Goal: Transaction & Acquisition: Purchase product/service

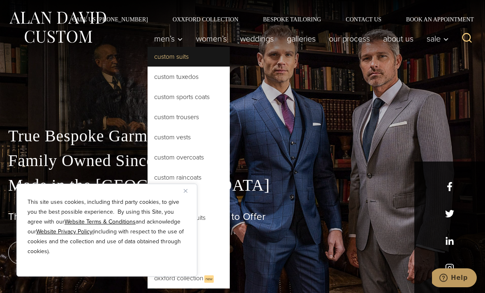
click at [171, 61] on link "Custom Suits" at bounding box center [189, 57] width 82 height 20
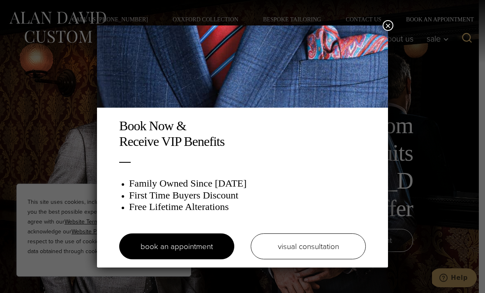
click at [441, 210] on div "Book Now & Receive VIP Benefits Family Owned Since 1913 First Time Buyers Disco…" at bounding box center [242, 146] width 485 height 293
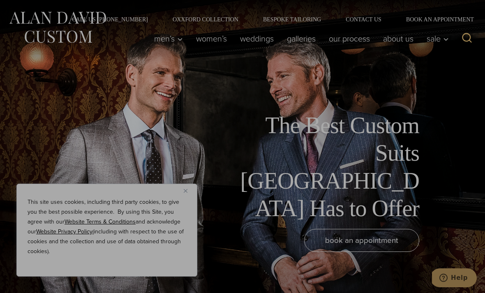
click at [22, 159] on div "The Best Custom Suits NYC Has to Offer book an appointment" at bounding box center [242, 146] width 485 height 293
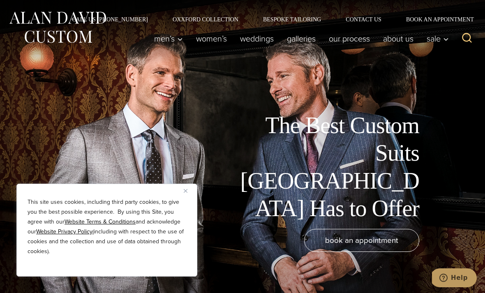
click at [183, 194] on div "This site uses cookies, including third party cookies, to give you the best pos…" at bounding box center [106, 230] width 181 height 93
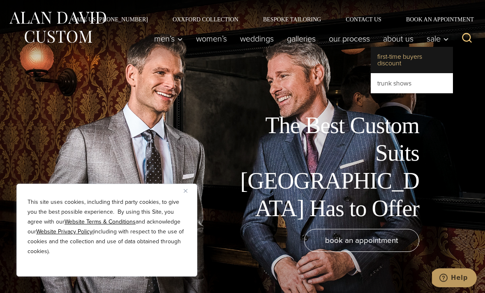
click at [416, 65] on link "First-Time Buyers Discount" at bounding box center [412, 60] width 82 height 26
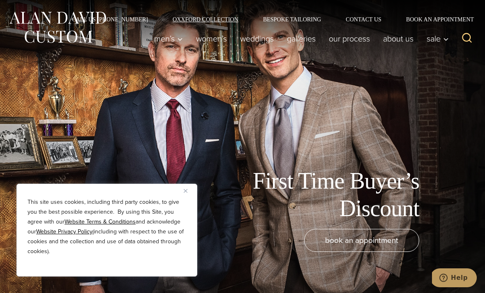
click at [214, 22] on link "Oxxford Collection" at bounding box center [205, 19] width 90 height 6
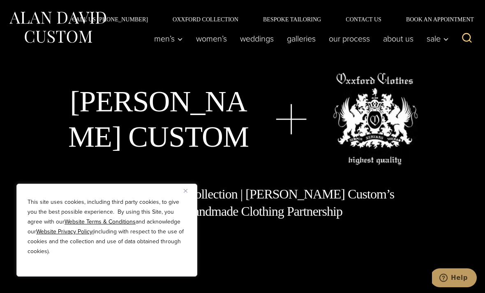
click at [290, 23] on div "Men’s Custom Suits Custom Tuxedos Custom Sports Coats Custom Trousers Custom Ve…" at bounding box center [300, 38] width 305 height 33
click at [290, 17] on link "Bespoke Tailoring" at bounding box center [292, 19] width 83 height 6
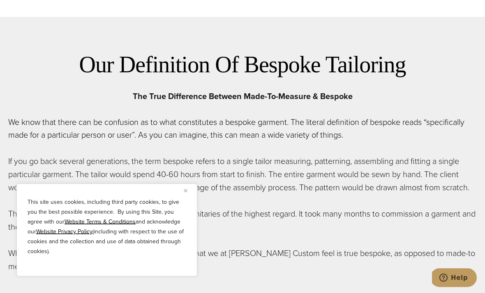
scroll to position [353, 0]
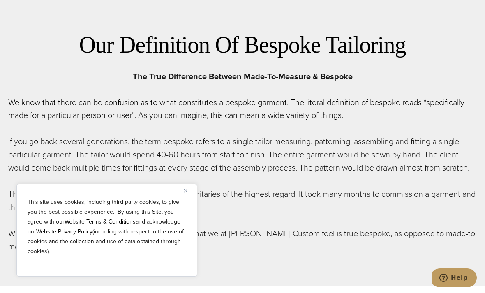
click at [187, 196] on button "Close" at bounding box center [189, 191] width 10 height 10
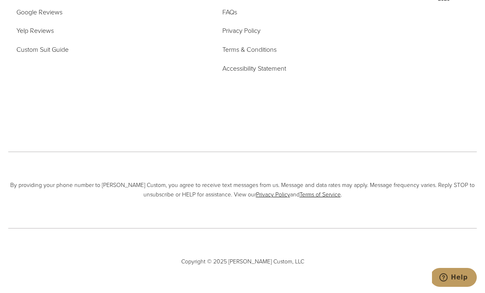
scroll to position [3372, 0]
